Goal: Information Seeking & Learning: Learn about a topic

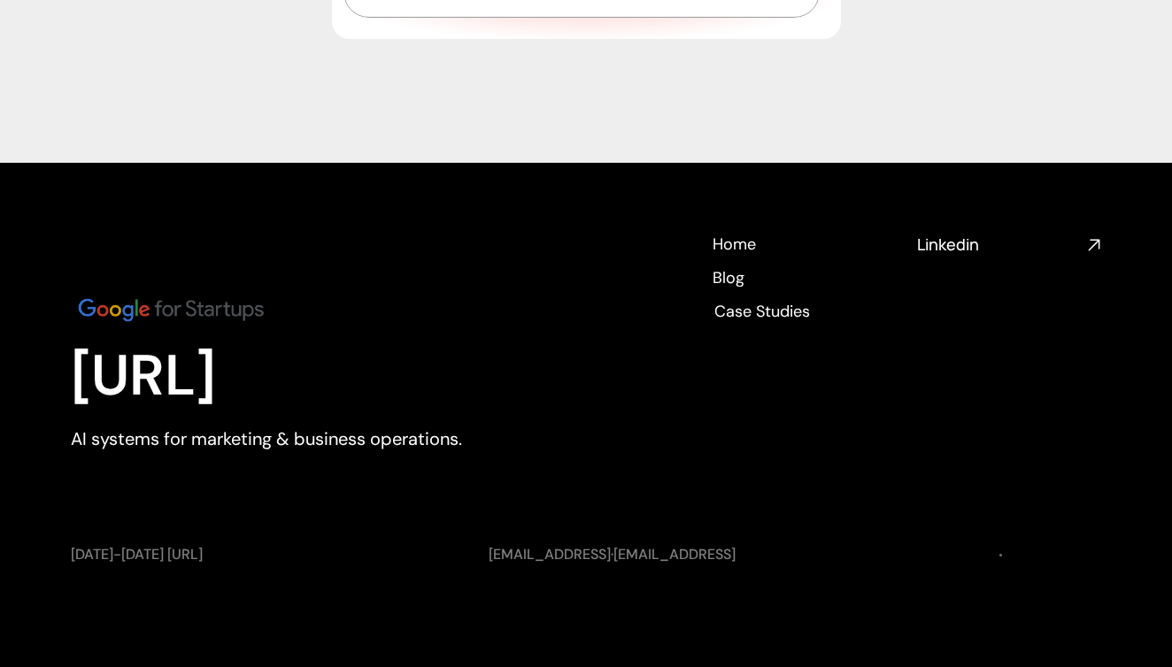
scroll to position [6696, 0]
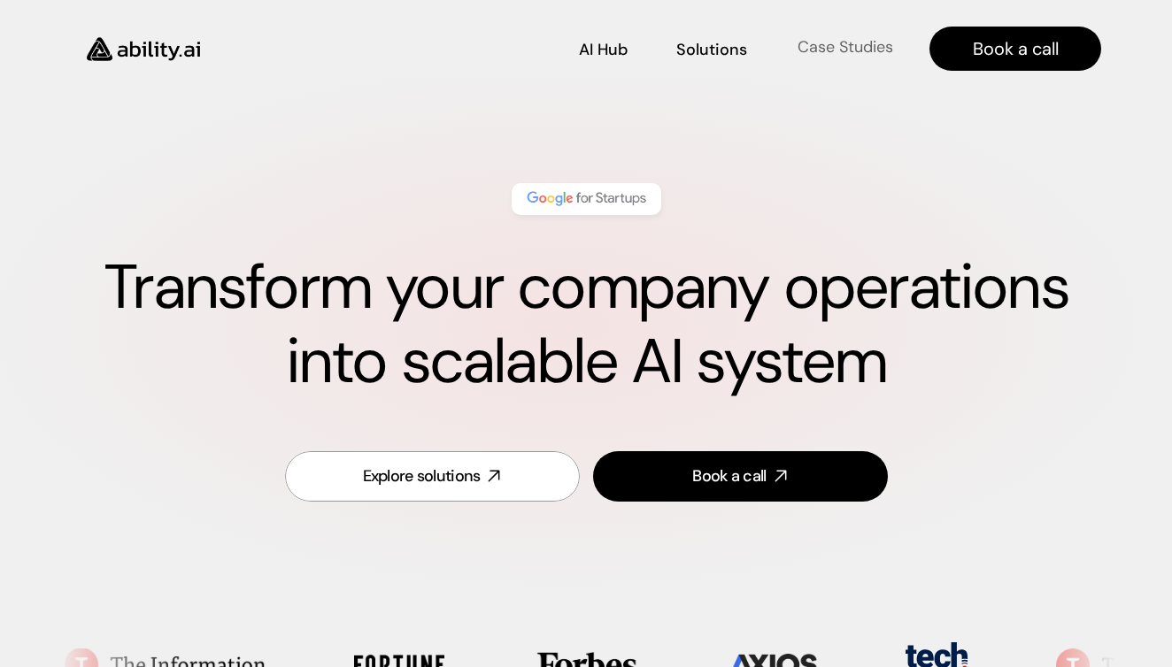
click at [835, 49] on p "Case Studies" at bounding box center [846, 47] width 96 height 22
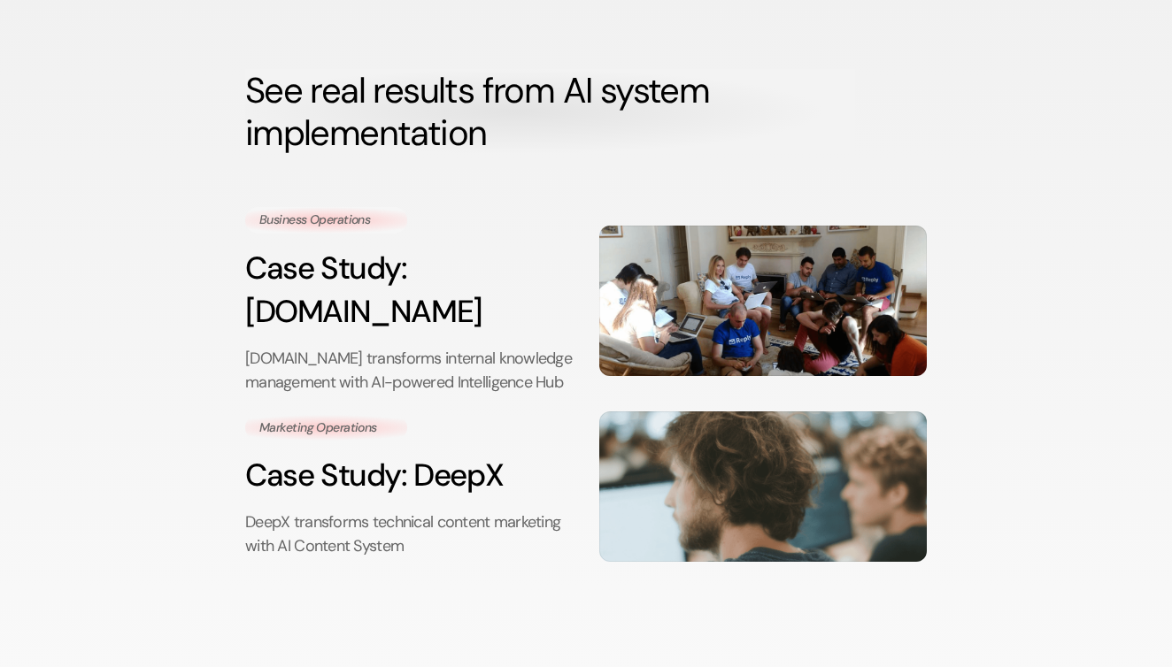
scroll to position [74, 0]
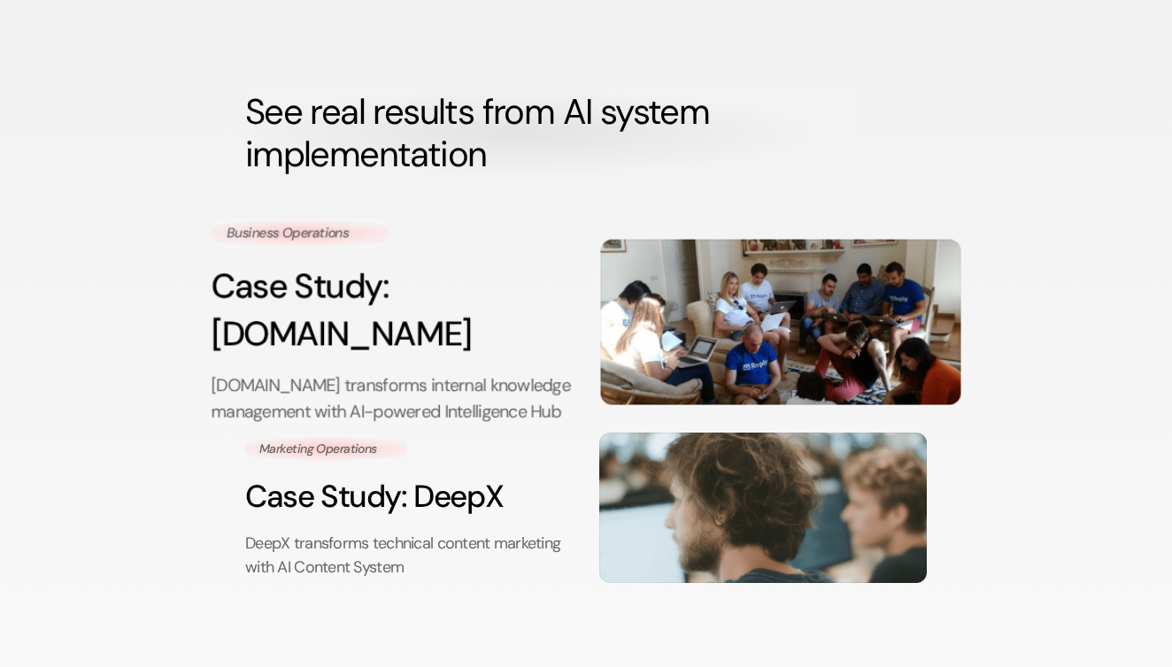
click at [652, 310] on img at bounding box center [781, 322] width 360 height 166
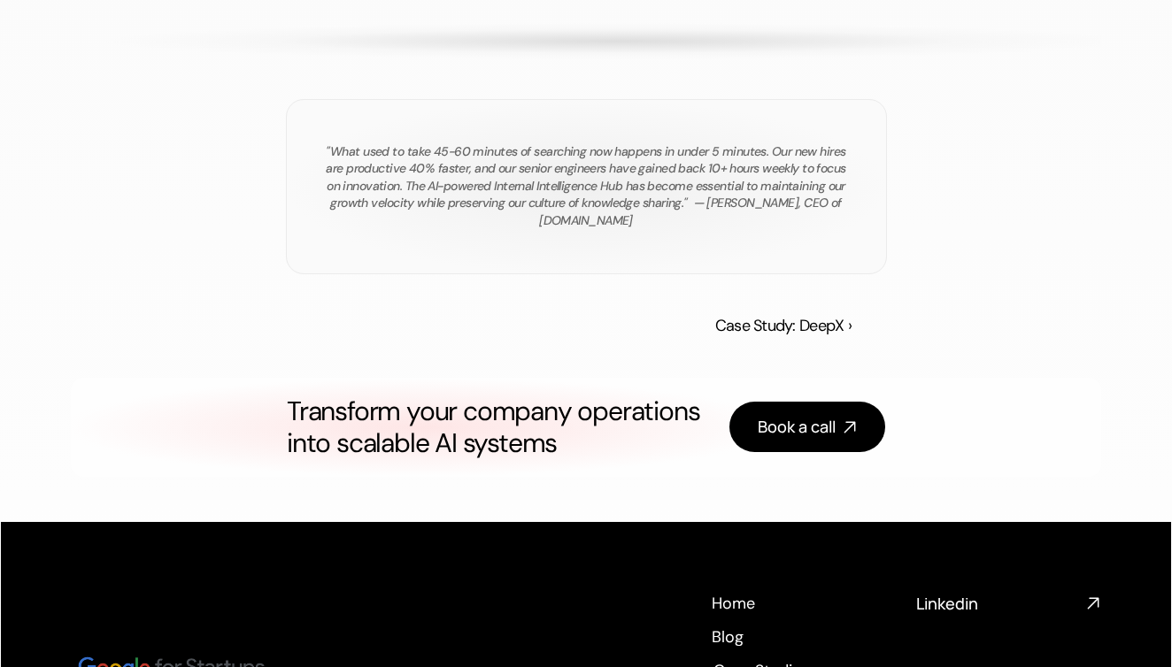
scroll to position [2958, 0]
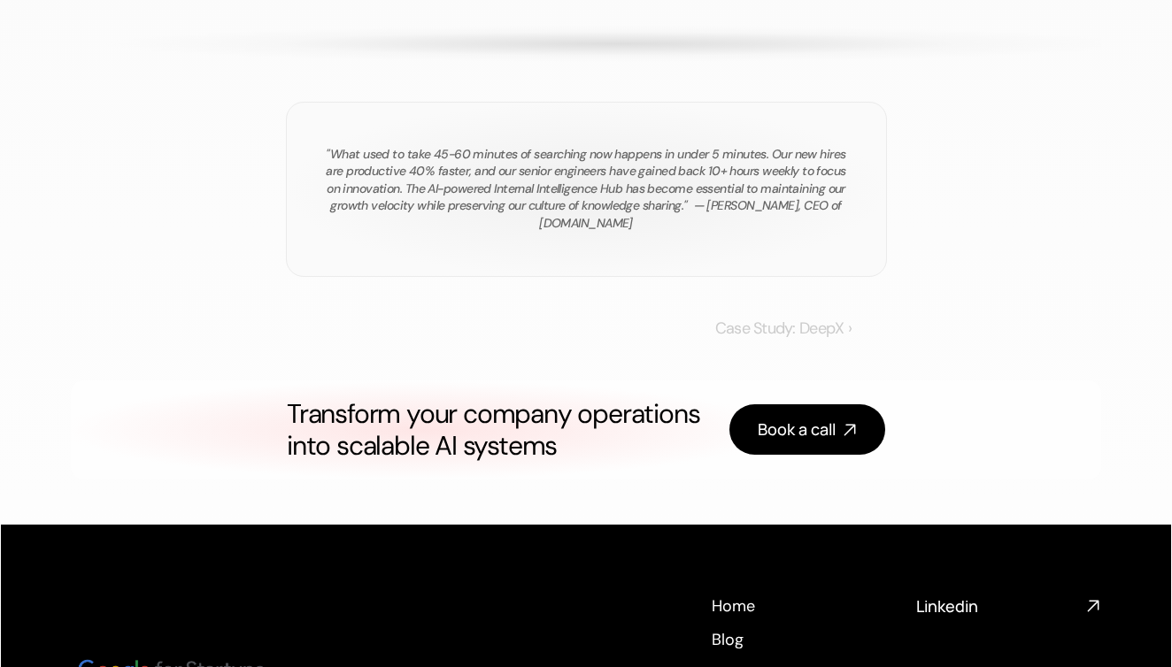
click at [740, 339] on link "Case Study: DeepX ›" at bounding box center [783, 328] width 136 height 21
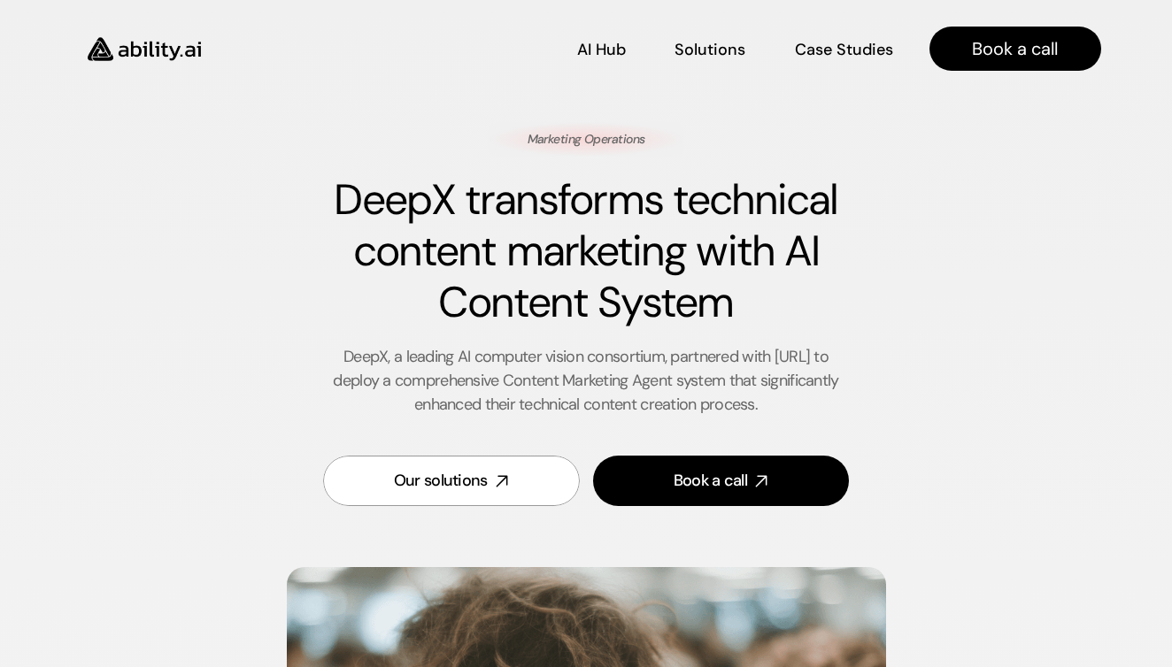
click at [1042, 313] on div "Marketing Operations DeepX transforms technical content marketing with AI Conte…" at bounding box center [586, 325] width 1030 height 406
click at [701, 54] on p "Solutions" at bounding box center [708, 47] width 67 height 22
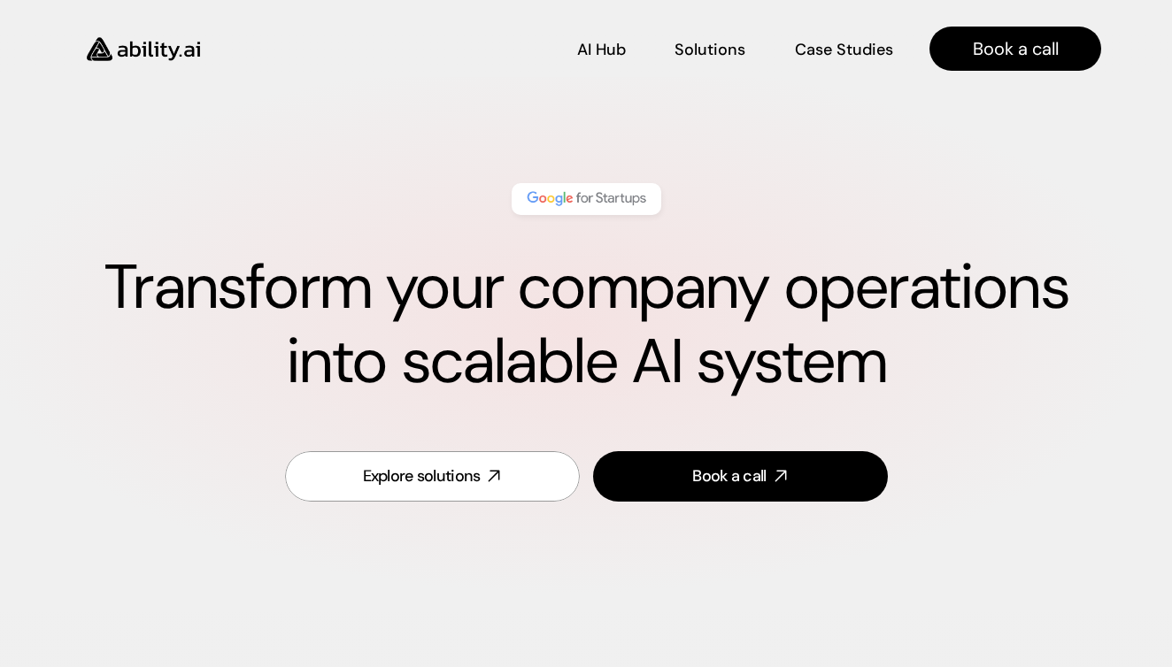
scroll to position [736, 0]
